Goal: Navigation & Orientation: Find specific page/section

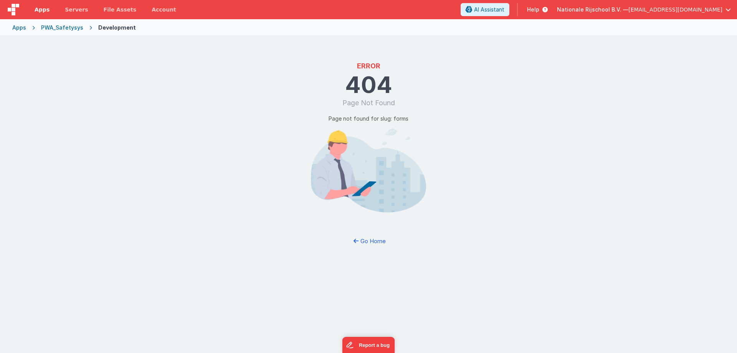
click at [43, 8] on span "Apps" at bounding box center [42, 10] width 15 height 8
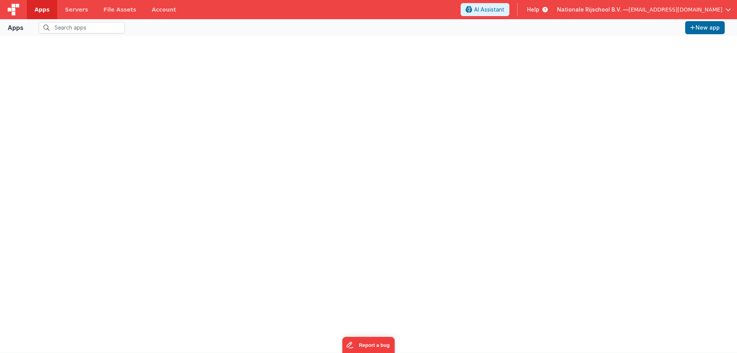
click at [625, 6] on span "Nationale Rijschool B.V. —" at bounding box center [592, 10] width 71 height 8
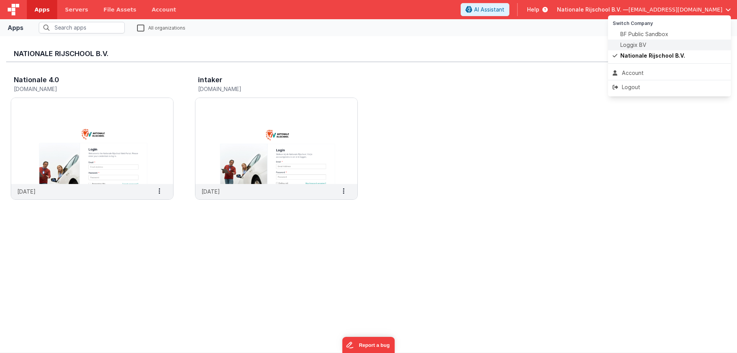
click at [621, 43] on span "Loggix BV" at bounding box center [634, 45] width 26 height 8
